Goal: Task Accomplishment & Management: Use online tool/utility

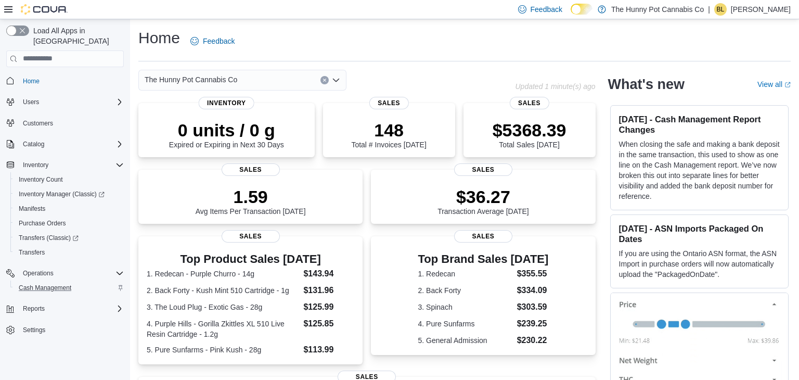
click at [82, 282] on div "Cash Management" at bounding box center [69, 288] width 109 height 12
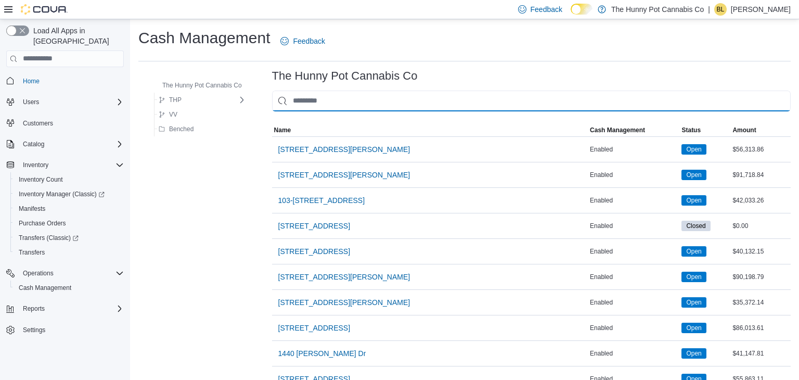
click at [370, 95] on input "This is a search bar. As you type, the results lower in the page will automatic…" at bounding box center [531, 101] width 519 height 21
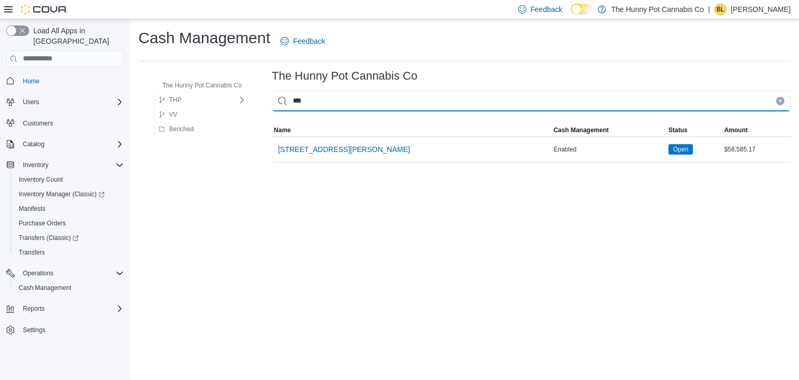
type input "****"
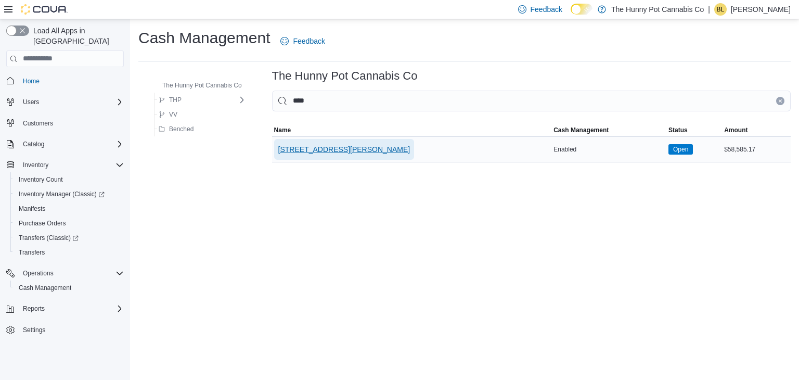
click at [315, 152] on span "[STREET_ADDRESS][PERSON_NAME]" at bounding box center [344, 149] width 132 height 10
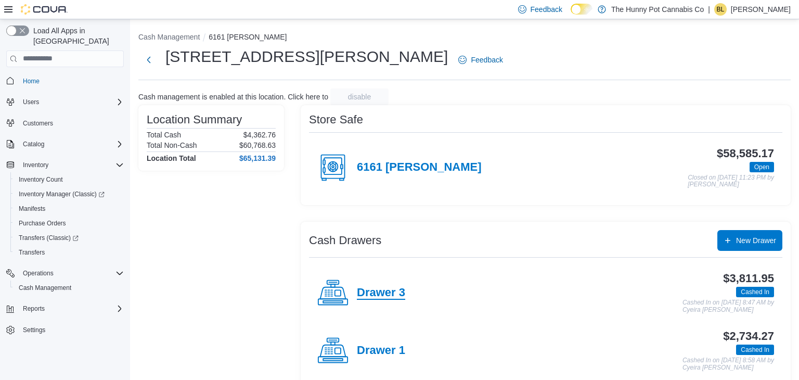
click at [381, 288] on h4 "Drawer 3" at bounding box center [381, 293] width 48 height 14
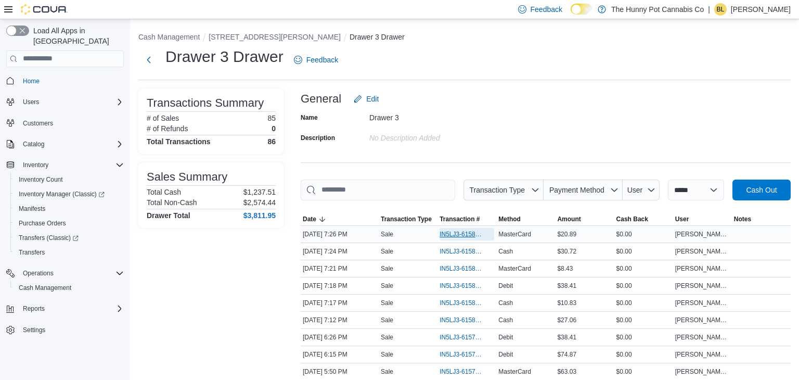
click at [470, 234] on span "IN5LJ3-6158503" at bounding box center [462, 234] width 44 height 8
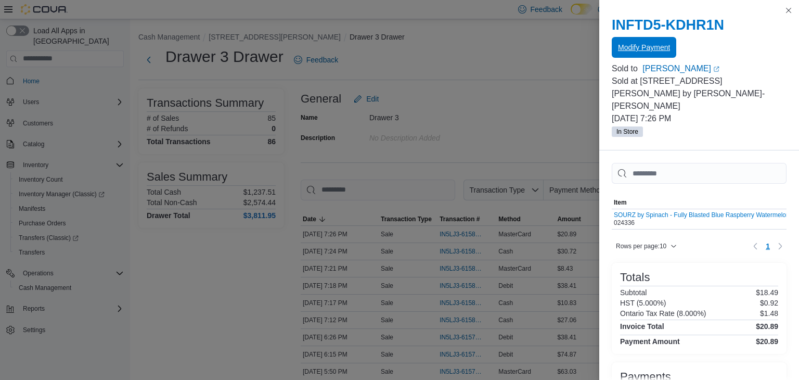
click at [666, 46] on span "Modify Payment" at bounding box center [644, 47] width 52 height 10
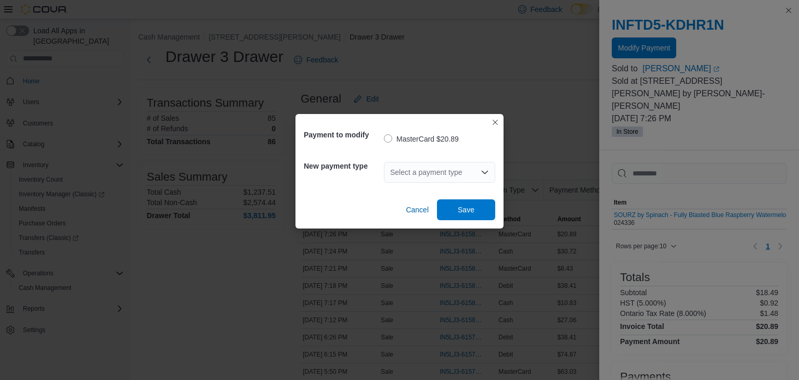
click at [478, 168] on div "Select a payment type" at bounding box center [439, 172] width 111 height 21
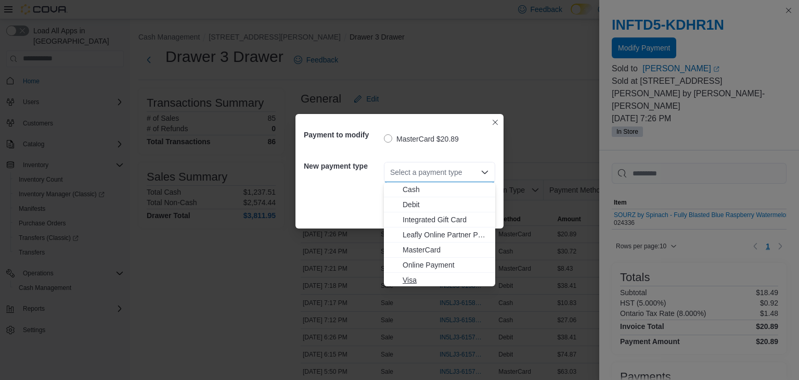
click at [418, 276] on span "Visa" at bounding box center [446, 280] width 86 height 10
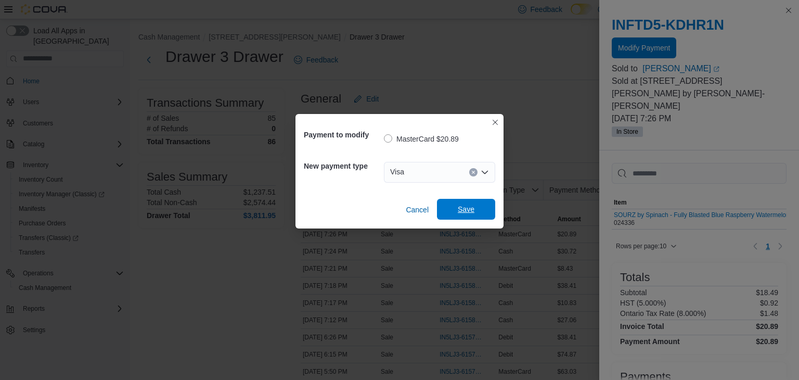
click at [468, 212] on span "Save" at bounding box center [466, 209] width 17 height 10
